Goal: Task Accomplishment & Management: Manage account settings

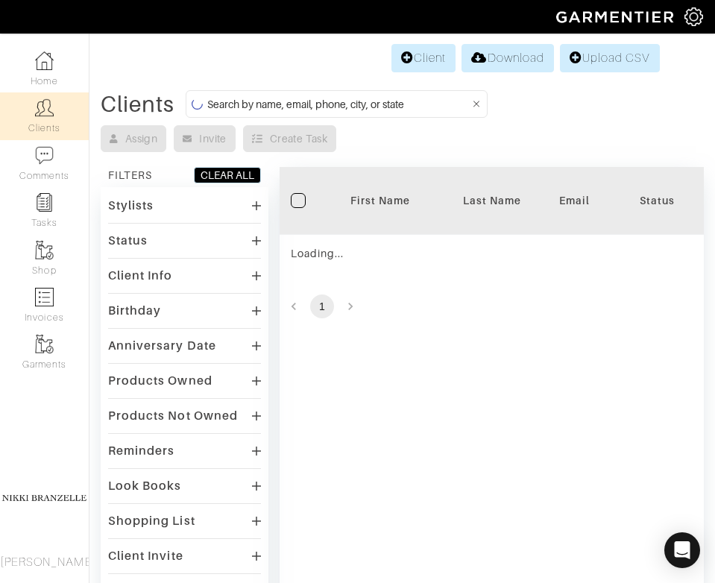
click at [328, 101] on input at bounding box center [338, 104] width 262 height 19
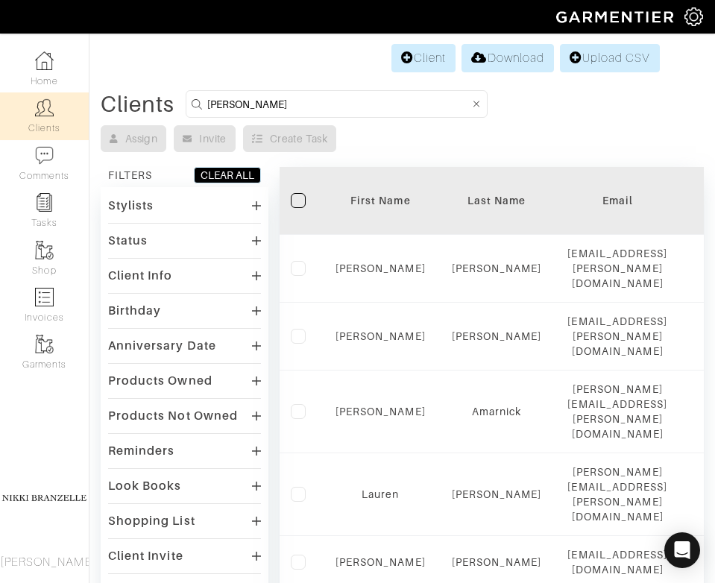
type input "[PERSON_NAME]"
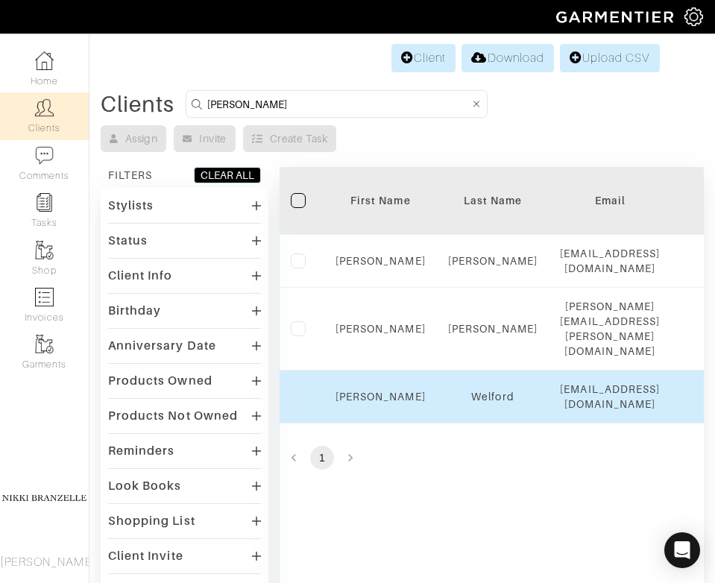
click at [388, 370] on td "[PERSON_NAME]" at bounding box center [380, 396] width 113 height 53
click at [388, 391] on link "[PERSON_NAME]" at bounding box center [380, 397] width 90 height 12
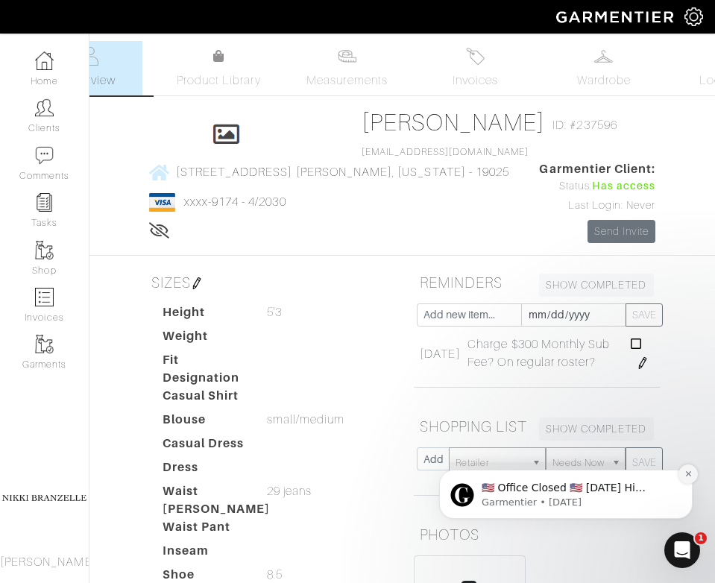
click at [688, 477] on icon "Dismiss notification" at bounding box center [688, 474] width 8 height 8
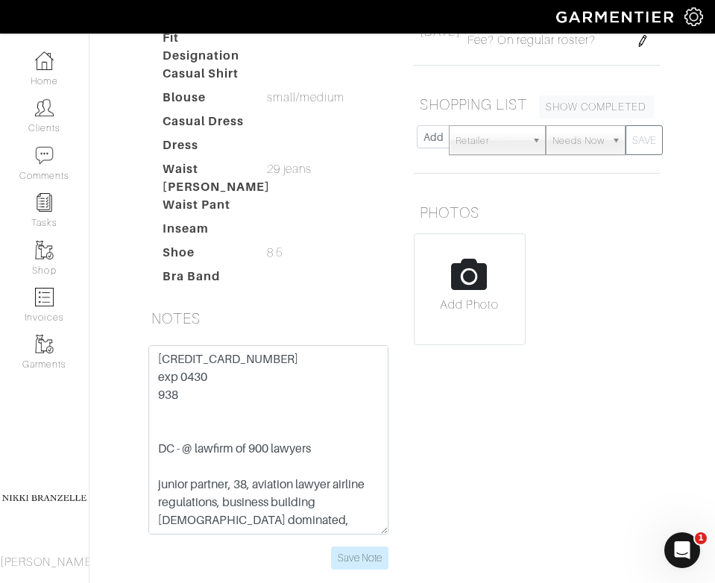
scroll to position [385, 0]
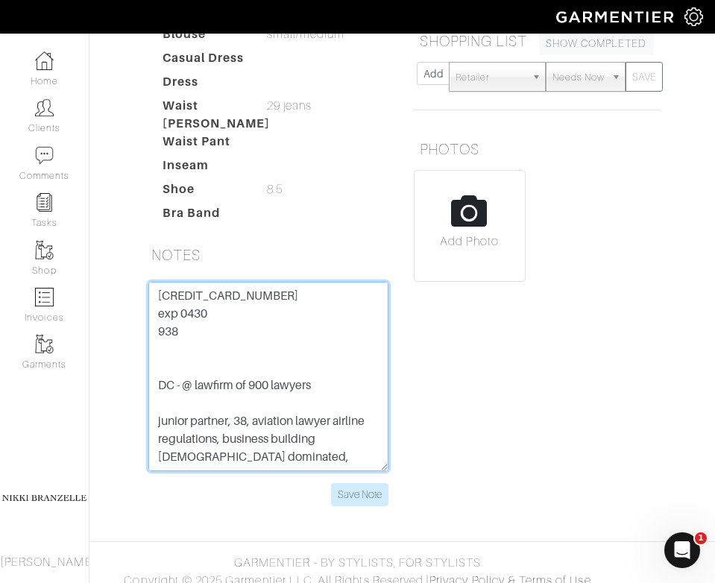
click at [208, 282] on textarea "4147 2027 4509 9174 exp 0430 938 DC - @ lawfirm of 900 lawyers junior partner, …" at bounding box center [268, 376] width 240 height 189
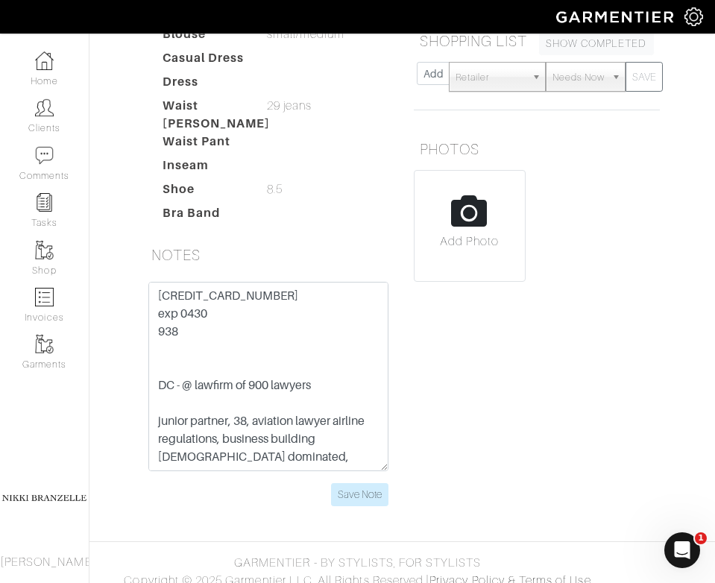
click at [296, 240] on h5 "NOTES" at bounding box center [268, 255] width 246 height 30
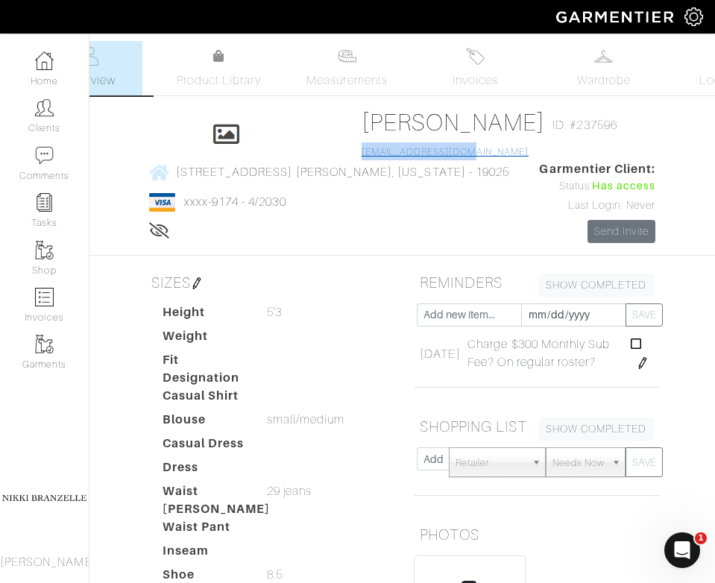
copy link "[EMAIL_ADDRESS][DOMAIN_NAME]"
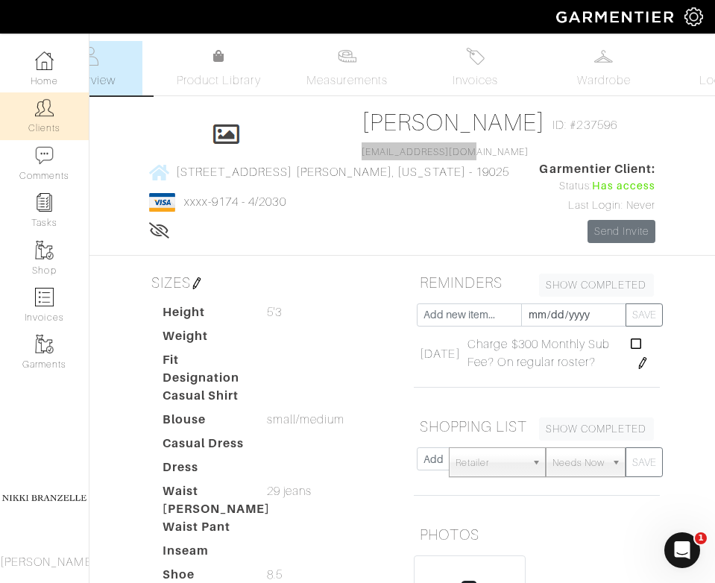
click at [16, 112] on link "Clients" at bounding box center [44, 115] width 89 height 47
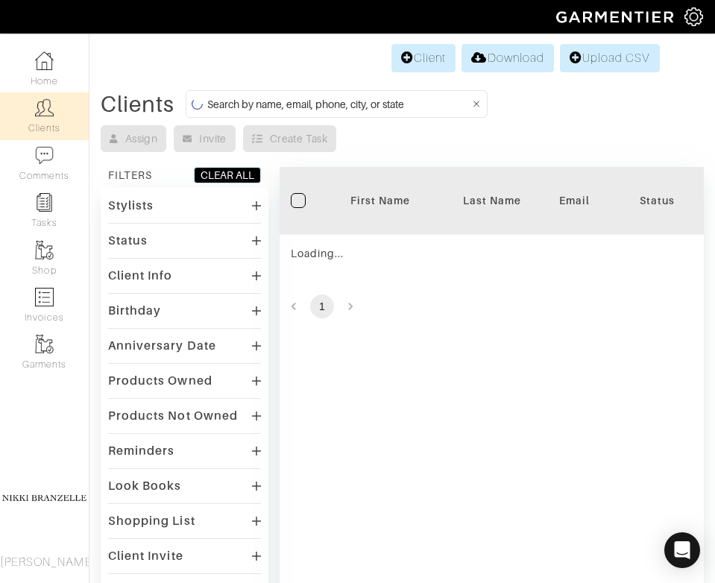
click at [262, 99] on input at bounding box center [338, 104] width 262 height 19
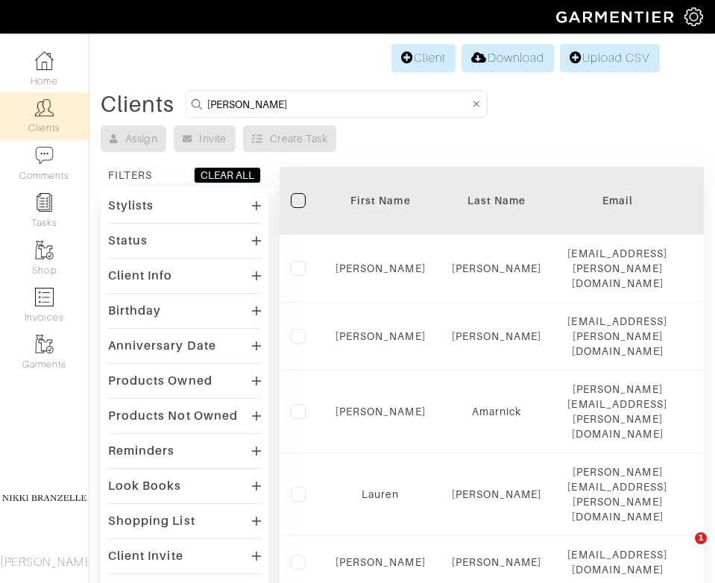
type input "despres"
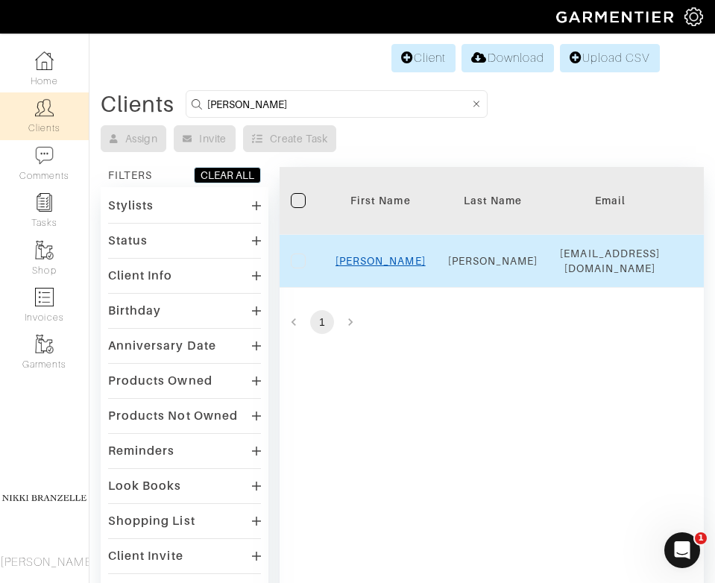
click at [384, 267] on link "[PERSON_NAME]" at bounding box center [380, 261] width 90 height 12
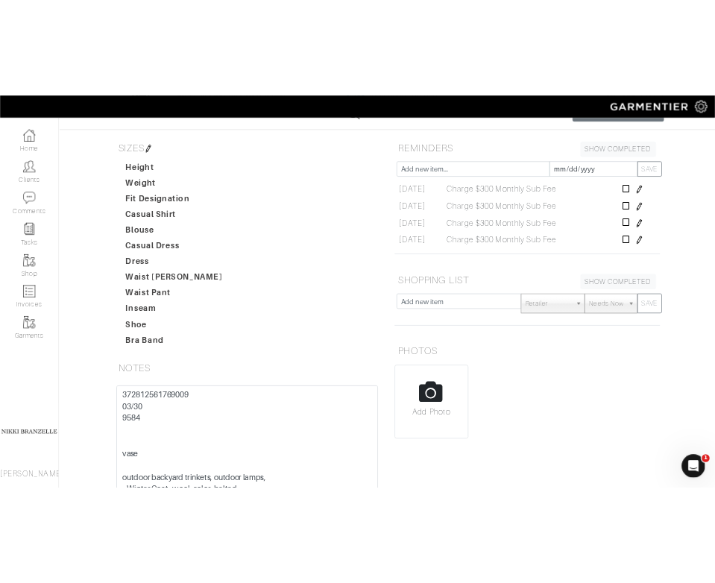
scroll to position [309, 0]
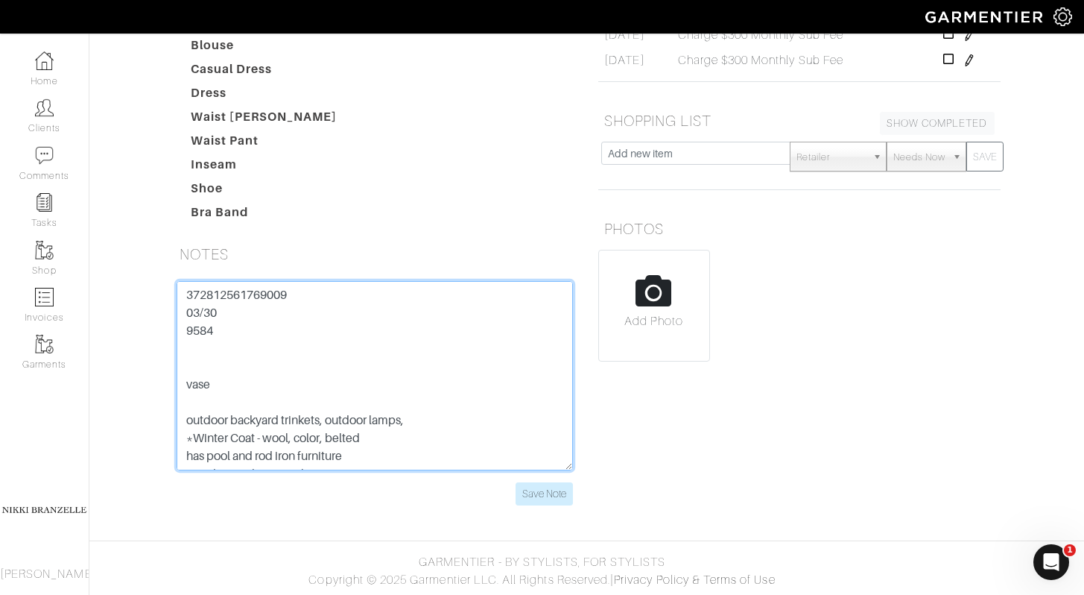
click at [269, 297] on textarea "372812561769009 03/30 9584 vase outdoor backyard trinkets, outdoor lamps, *Wint…" at bounding box center [375, 375] width 397 height 189
